Goal: Information Seeking & Learning: Learn about a topic

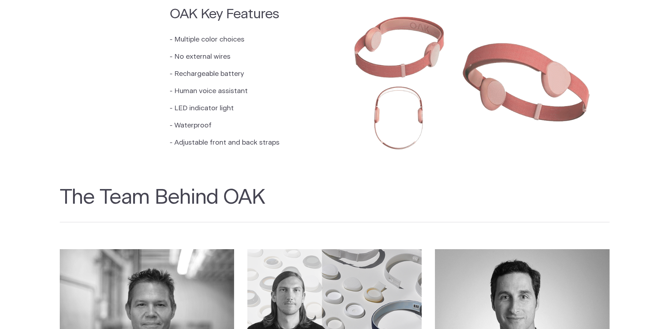
scroll to position [681, 0]
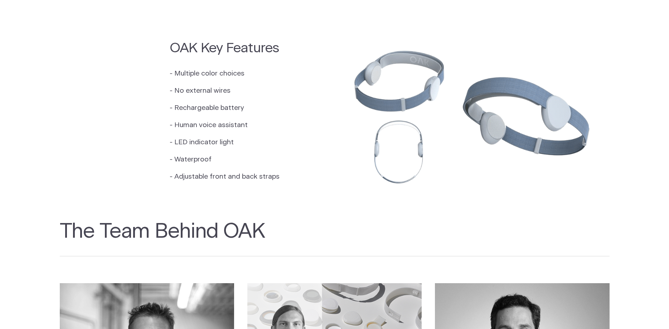
click at [179, 137] on p "- LED indicator light" at bounding box center [225, 142] width 110 height 10
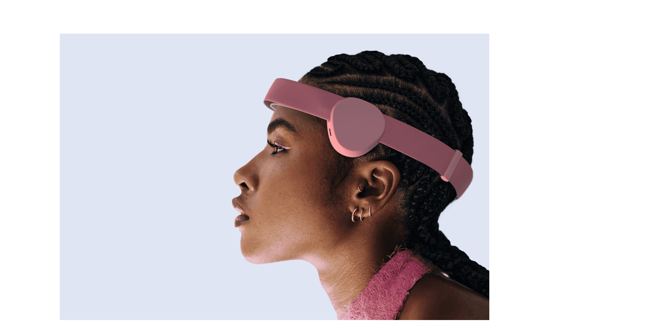
scroll to position [0, 0]
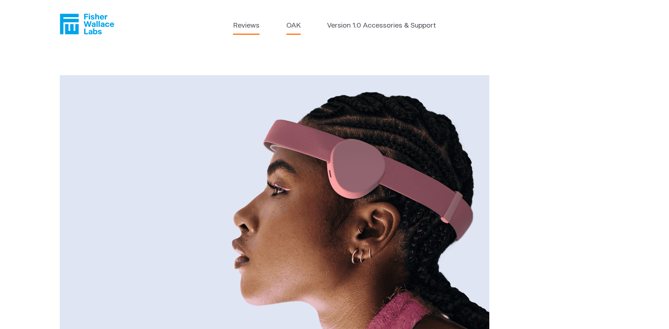
click at [238, 25] on link "Reviews" at bounding box center [246, 26] width 26 height 10
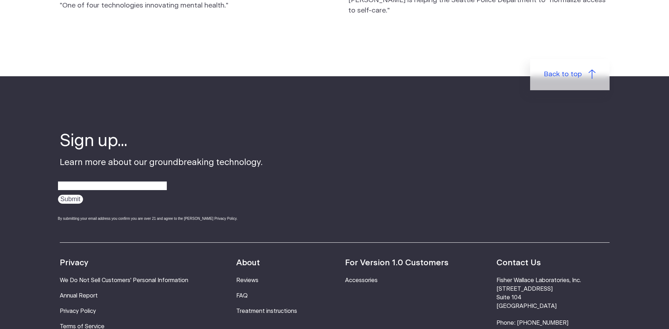
scroll to position [912, 0]
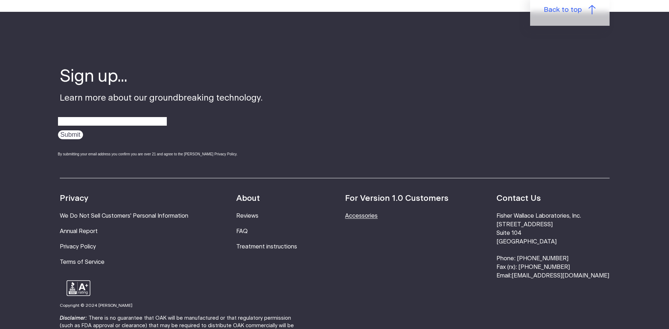
click at [377, 213] on link "Accessories" at bounding box center [361, 216] width 33 height 6
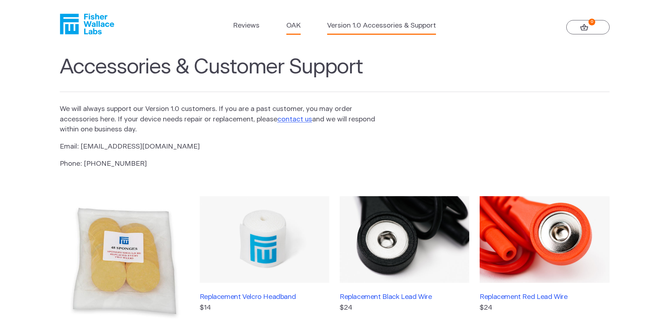
click at [298, 26] on link "OAK" at bounding box center [293, 26] width 14 height 10
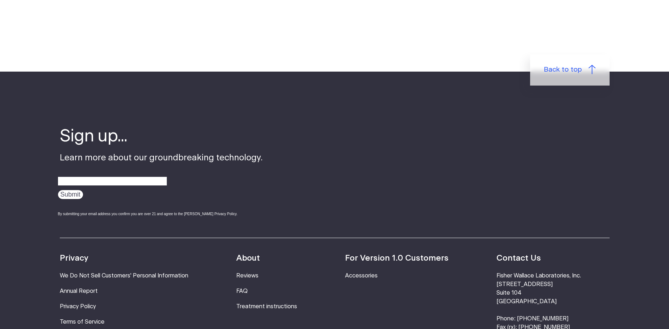
scroll to position [1241, 0]
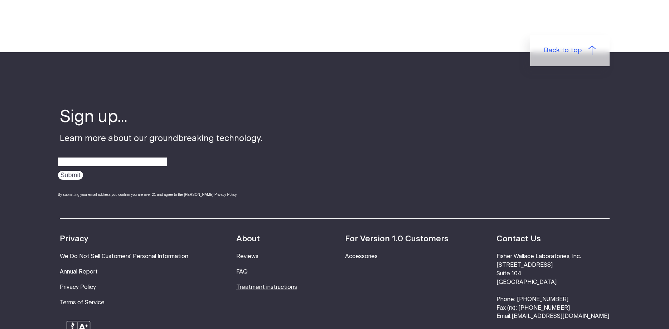
click at [248, 284] on link "Treatment instructions" at bounding box center [266, 287] width 61 height 6
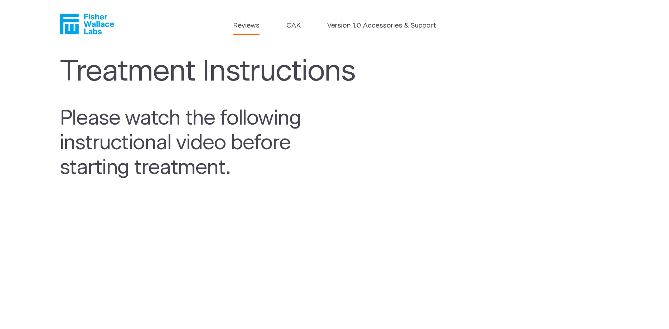
click at [243, 23] on link "Reviews" at bounding box center [246, 26] width 26 height 10
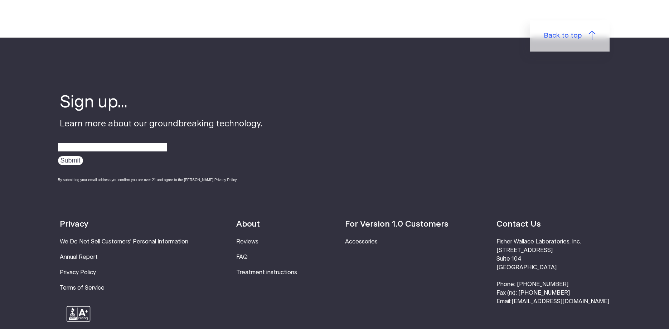
scroll to position [919, 0]
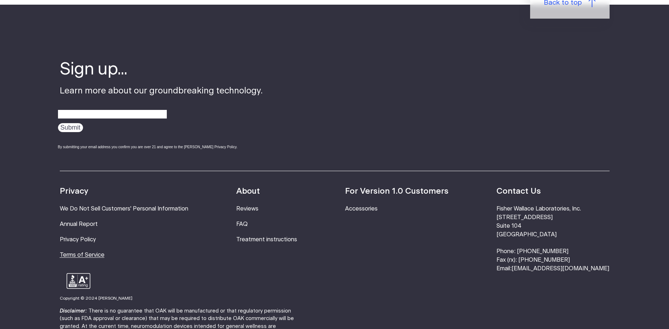
click at [88, 252] on link "Terms of Service" at bounding box center [82, 255] width 45 height 6
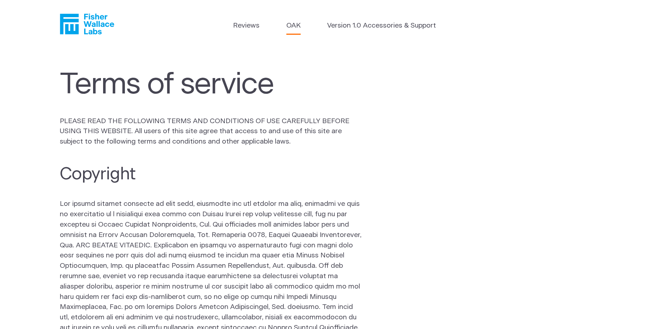
click at [295, 24] on link "OAK" at bounding box center [293, 26] width 14 height 10
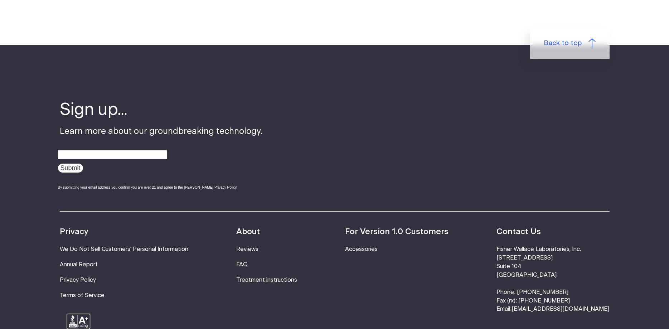
scroll to position [1314, 0]
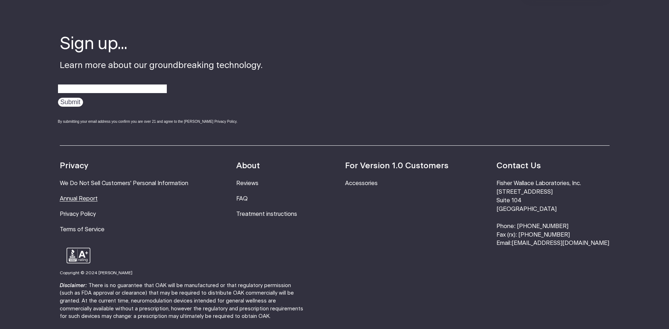
click at [88, 196] on link "Annual Report" at bounding box center [79, 199] width 38 height 6
click at [89, 211] on link "Privacy Policy" at bounding box center [78, 214] width 36 height 6
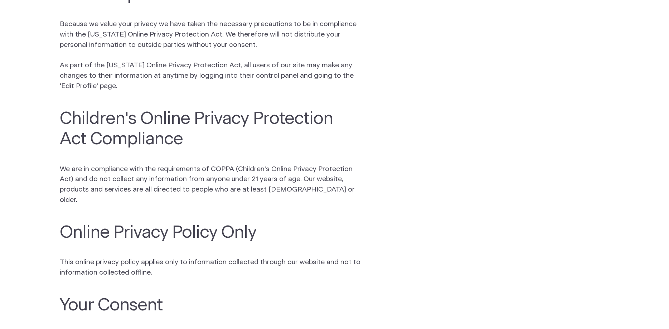
scroll to position [1168, 0]
